Goal: Transaction & Acquisition: Download file/media

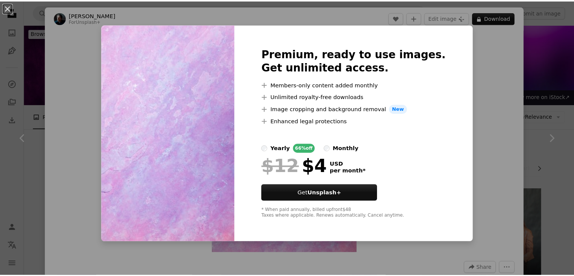
scroll to position [2076, 0]
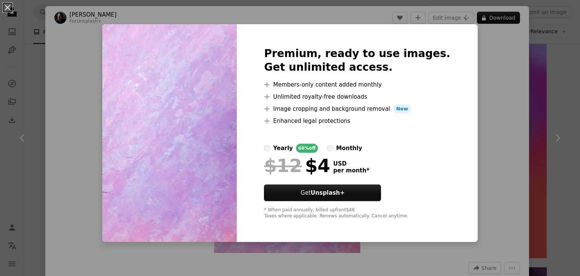
click at [172, 6] on div "An X shape Premium, ready to use images. Get unlimited access. A plus sign Memb…" at bounding box center [290, 138] width 580 height 276
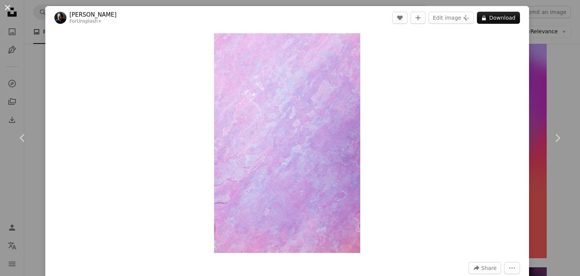
click at [8, 9] on button "An X shape" at bounding box center [7, 7] width 9 height 9
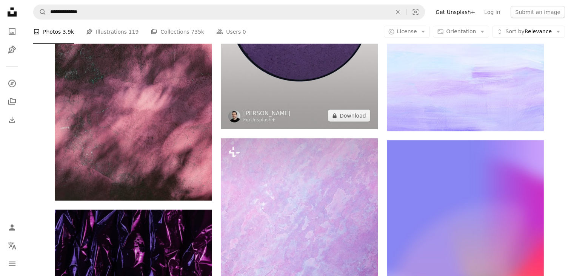
scroll to position [1888, 0]
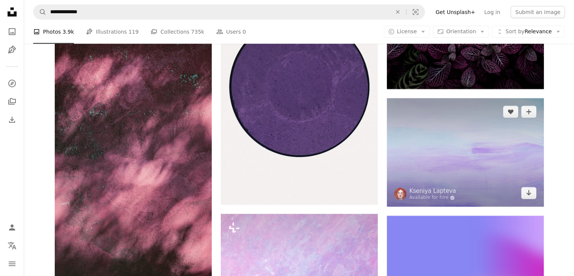
click at [424, 129] on img at bounding box center [465, 152] width 157 height 109
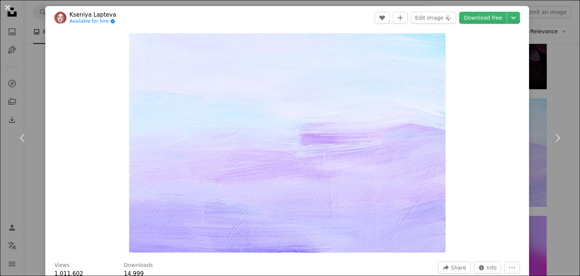
click at [8, 11] on button "An X shape" at bounding box center [7, 7] width 9 height 9
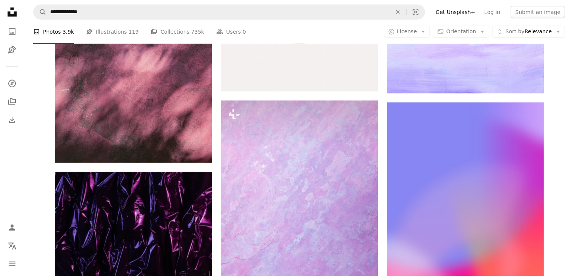
scroll to position [2114, 0]
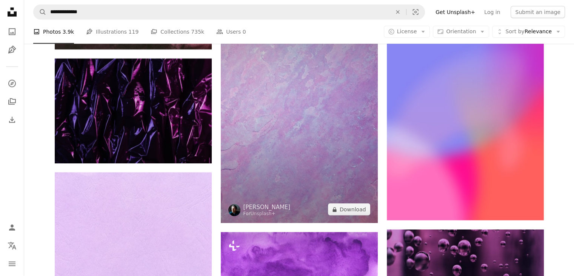
click at [330, 142] on img at bounding box center [299, 105] width 157 height 236
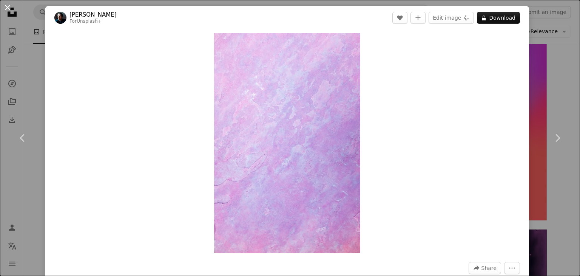
click at [9, 8] on button "An X shape" at bounding box center [7, 7] width 9 height 9
